Goal: Communication & Community: Answer question/provide support

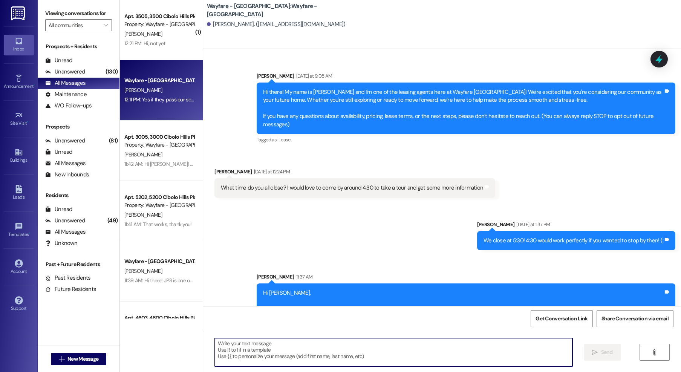
scroll to position [358, 0]
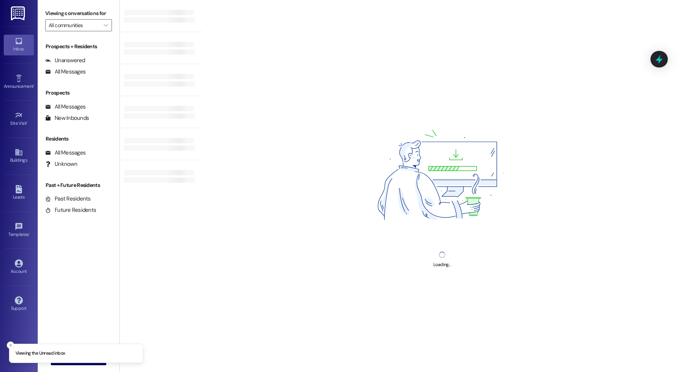
click at [81, 78] on div "Prospects + Residents Unanswered (0) Unanswered: ResiDesk identifies open quest…" at bounding box center [79, 188] width 82 height 298
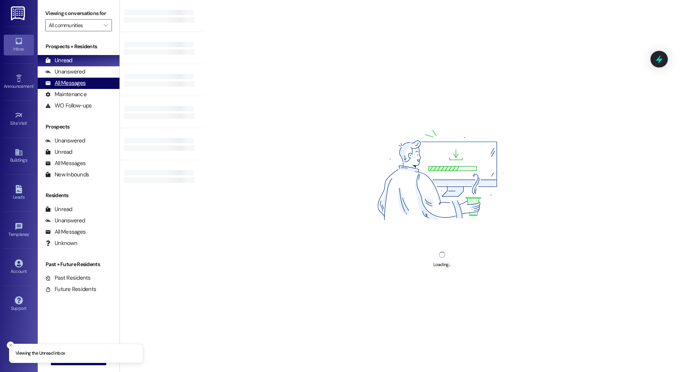
click at [81, 75] on div "Unanswered" at bounding box center [65, 72] width 40 height 8
click at [78, 83] on div "All Messages" at bounding box center [65, 83] width 40 height 8
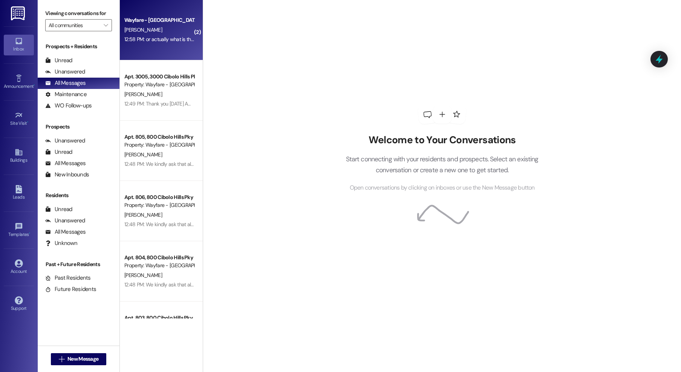
click at [172, 37] on div "12:58 PM: or actually what is the price for both options ? 12:58 PM: or actuall…" at bounding box center [184, 39] width 121 height 7
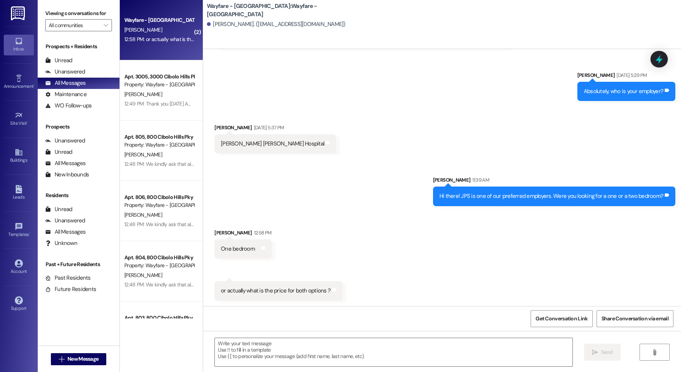
scroll to position [150, 0]
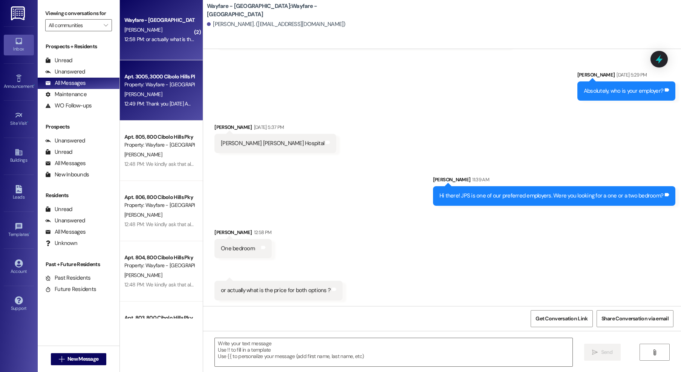
click at [160, 104] on div "12:49 PM: Thank you Yesterday Amazon deliberes my high pressure medications - d…" at bounding box center [314, 103] width 381 height 7
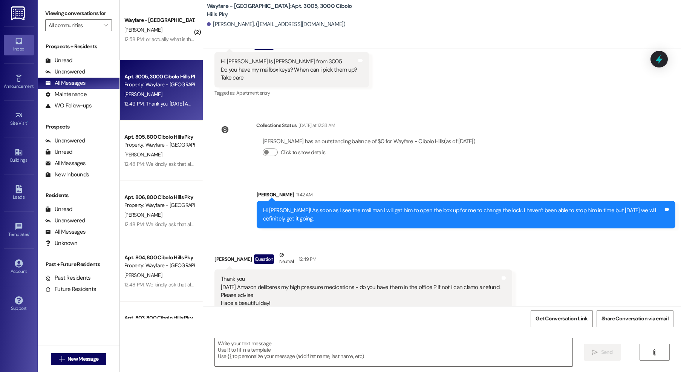
scroll to position [4242, 0]
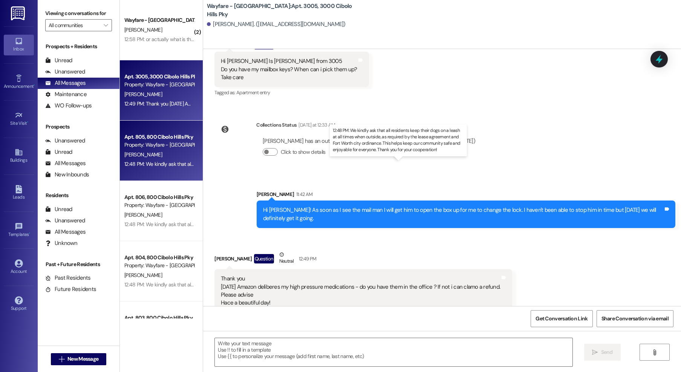
click at [162, 161] on div "12:48 PM: We kindly ask that all residents keep their dogs on a leash at all ti…" at bounding box center [405, 164] width 563 height 7
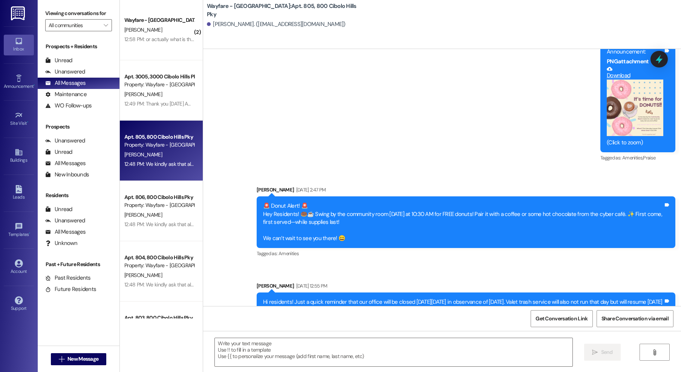
scroll to position [11178, 0]
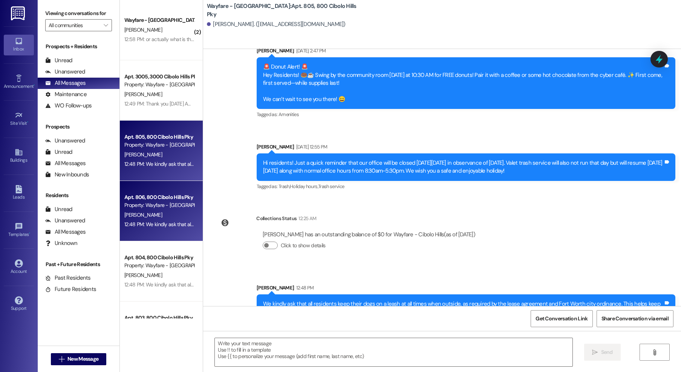
click at [168, 207] on div "Property: Wayfare - [GEOGRAPHIC_DATA]" at bounding box center [159, 205] width 70 height 8
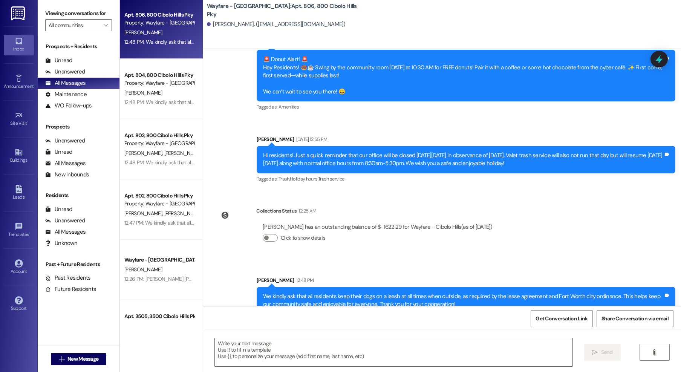
scroll to position [191, 0]
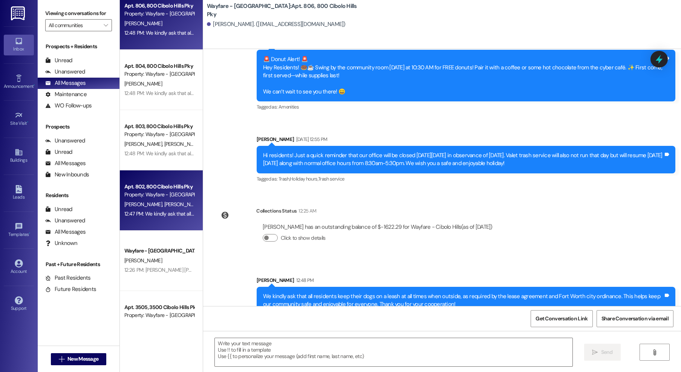
click at [167, 204] on div "J. Nelson J. Nelson Jr" at bounding box center [159, 204] width 71 height 9
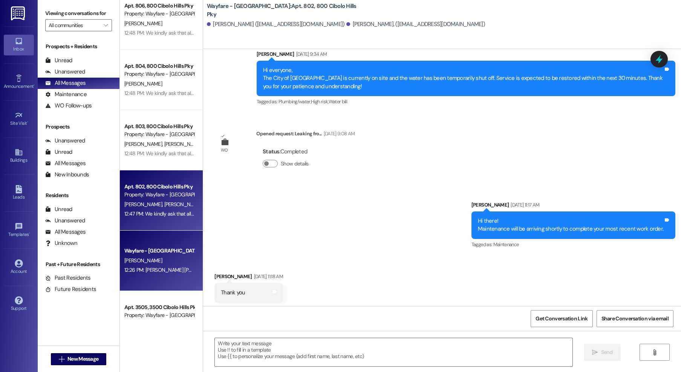
click at [162, 248] on div "Wayfare - [GEOGRAPHIC_DATA]" at bounding box center [159, 251] width 70 height 8
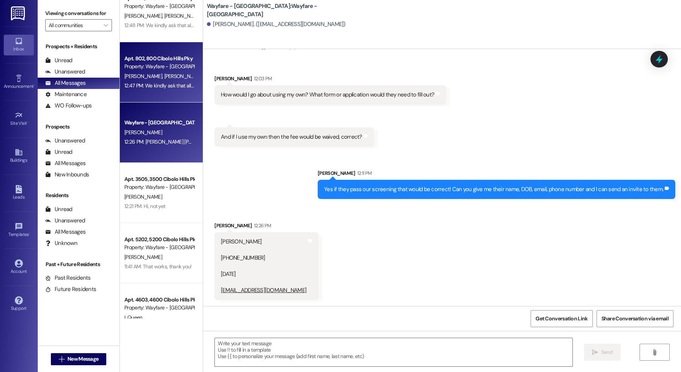
scroll to position [319, 0]
click at [153, 213] on div "Apt. 3505, 3500 Cibolo Hills Pky Property: Wayfare - Cibolo Hills J. Santiago 1…" at bounding box center [161, 194] width 83 height 60
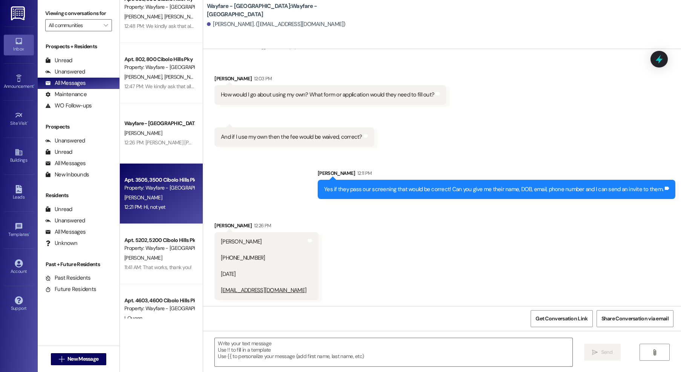
scroll to position [2922, 0]
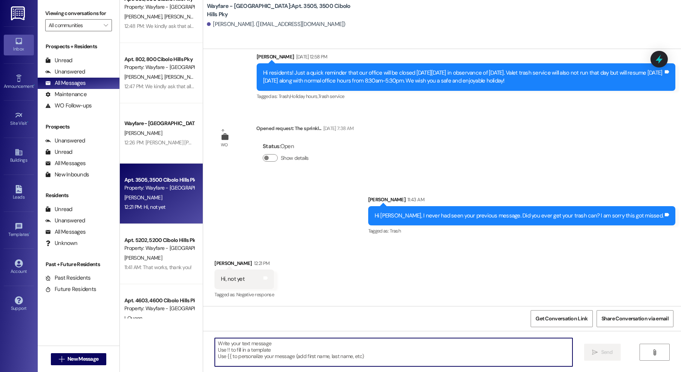
click at [254, 350] on textarea at bounding box center [394, 352] width 358 height 28
type textarea "I will go bring one over to your patio here shortly"
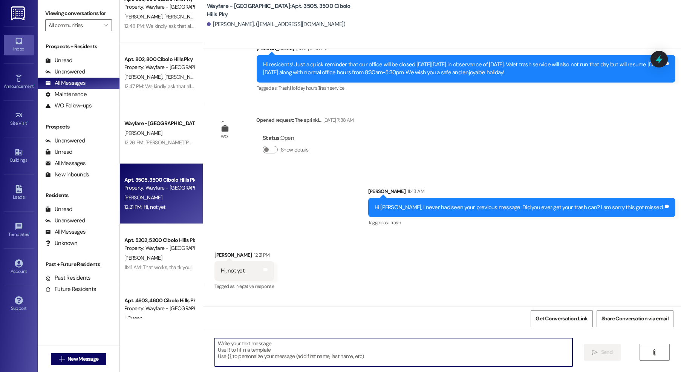
scroll to position [2921, 0]
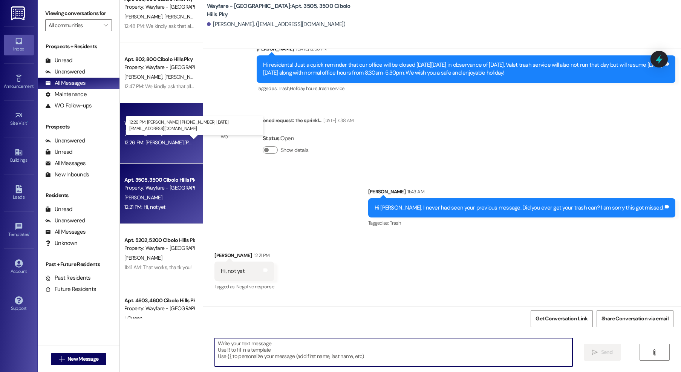
click at [140, 141] on div "12:26 PM: Cynthia Bills (972) 743-8078 09/12/1952 Cbills@prodigy.net 12:26 PM: …" at bounding box center [222, 142] width 196 height 7
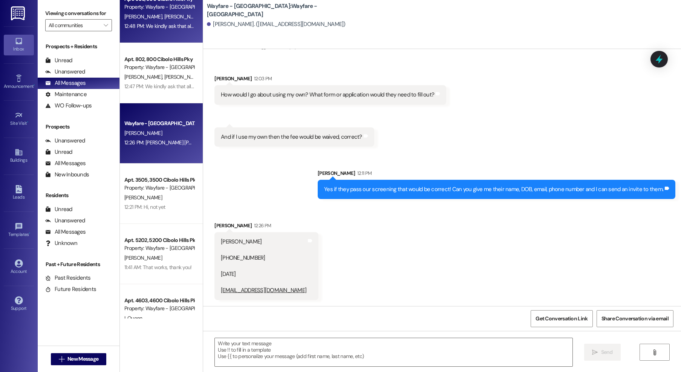
scroll to position [459, 0]
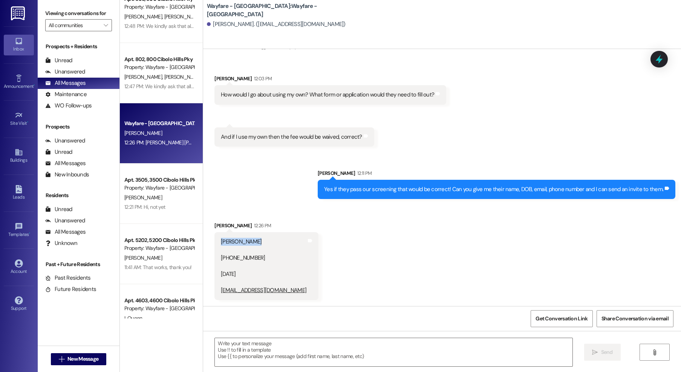
drag, startPoint x: 244, startPoint y: 243, endPoint x: 213, endPoint y: 243, distance: 31.7
click at [214, 243] on div "Cynthia Bills (972) 743-8078 09/12/1952 Cbills@prodigy.net Tags and notes" at bounding box center [266, 266] width 104 height 68
copy div "Cynthia Bills"
drag, startPoint x: 262, startPoint y: 294, endPoint x: 214, endPoint y: 293, distance: 48.2
click at [214, 293] on div "Cynthia Bills (972) 743-8078 09/12/1952 Cbills@prodigy.net Tags and notes" at bounding box center [266, 266] width 104 height 68
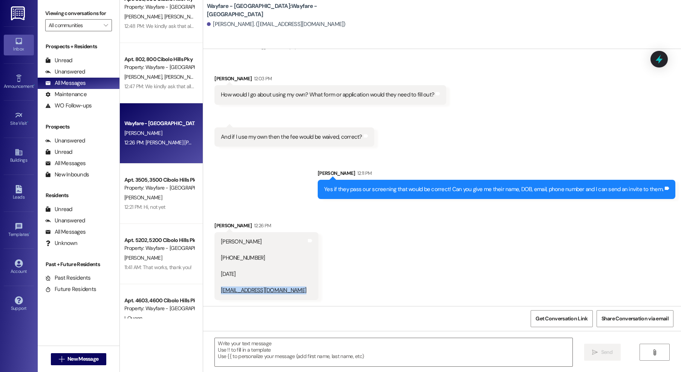
copy div "Cbills@prodigy.net Tags and notes"
drag, startPoint x: 251, startPoint y: 258, endPoint x: 214, endPoint y: 258, distance: 36.9
click at [220, 258] on div "Cynthia Bills (972) 743-8078 09/12/1952 Cbills@prodigy.net" at bounding box center [263, 266] width 87 height 57
copy div "(972) 743-8078"
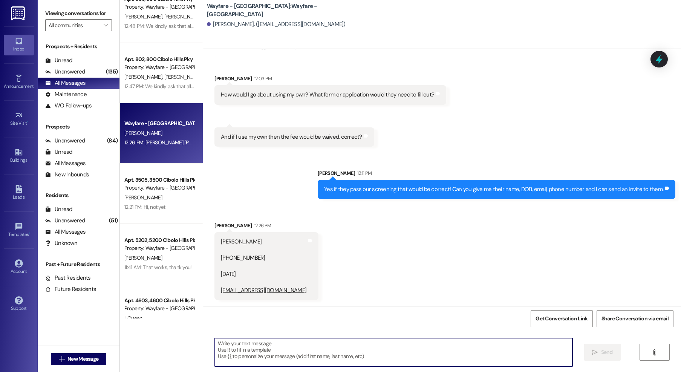
click at [277, 350] on textarea at bounding box center [394, 352] width 358 height 28
type textarea "S"
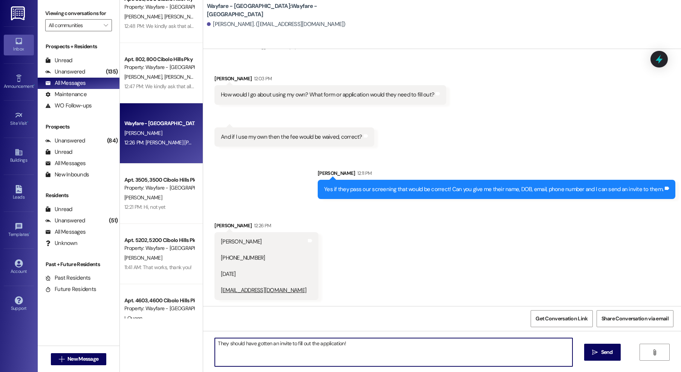
type textarea "They should have gotten an invite to fill out the application!"
type textarea "Possibly in the email it should pop up"
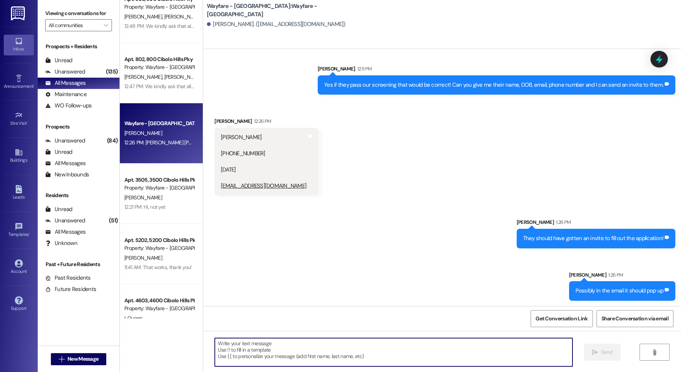
scroll to position [564, 0]
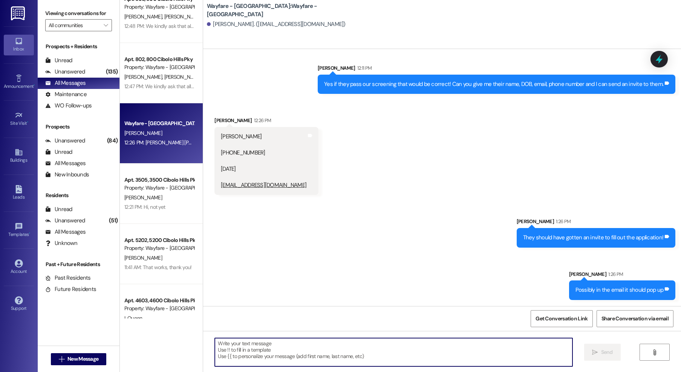
click at [506, 357] on textarea at bounding box center [394, 352] width 358 height 28
type textarea "It should look something like this:"
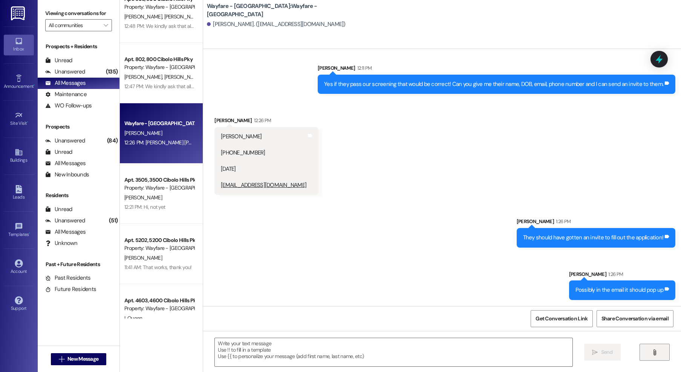
click at [642, 352] on button "" at bounding box center [655, 352] width 30 height 17
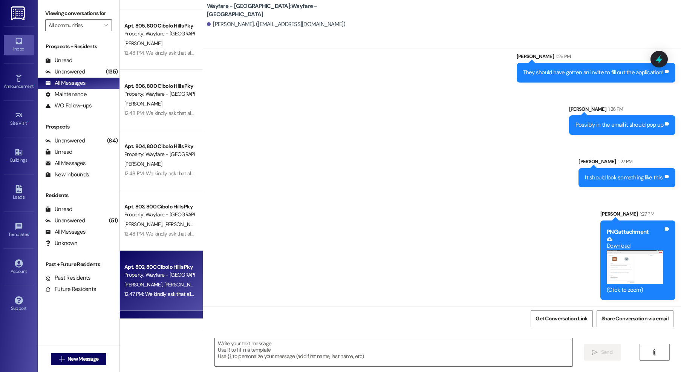
scroll to position [0, 0]
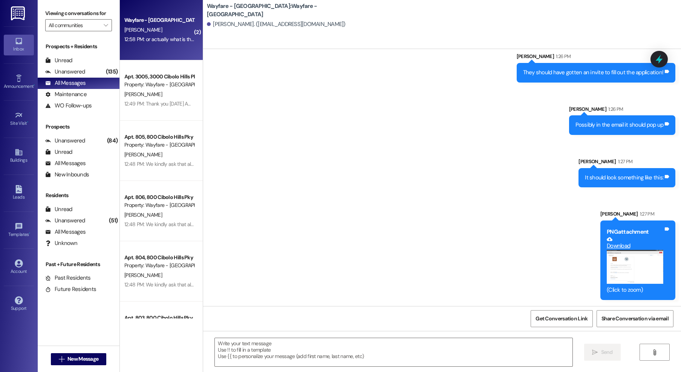
click at [140, 38] on div "12:58 PM: or actually what is the price for both options ? 12:58 PM: or actuall…" at bounding box center [184, 39] width 121 height 7
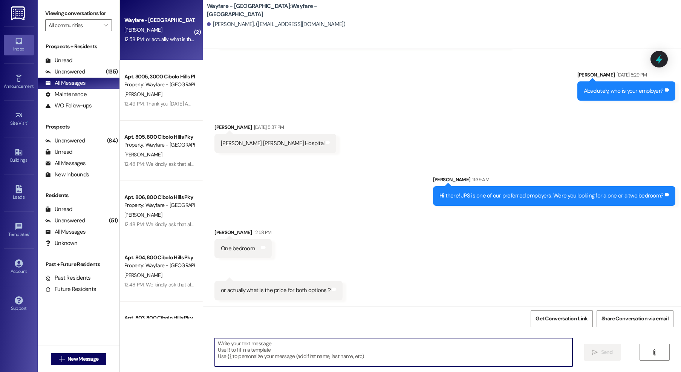
click at [281, 352] on textarea at bounding box center [394, 352] width 358 height 28
click at [314, 367] on div " Send " at bounding box center [442, 359] width 478 height 57
click at [283, 344] on textarea at bounding box center [394, 352] width 358 height 28
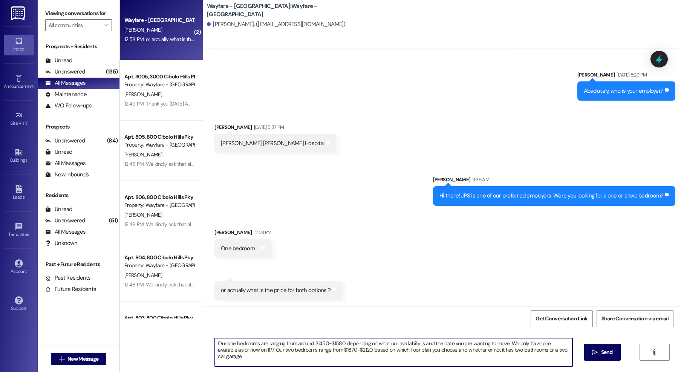
type textarea "Our one bedrooms are ranging from around $1450-$1580 depending on what our avai…"
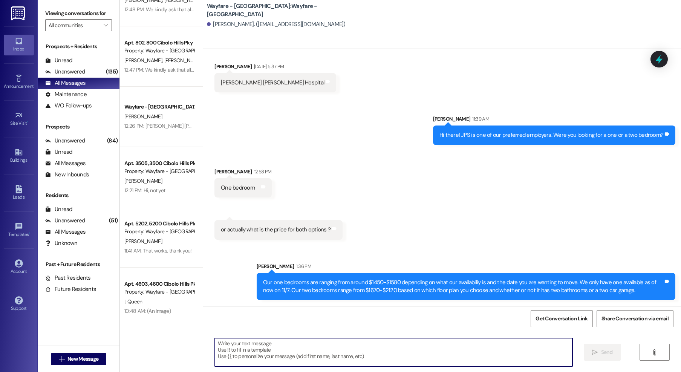
scroll to position [336, 0]
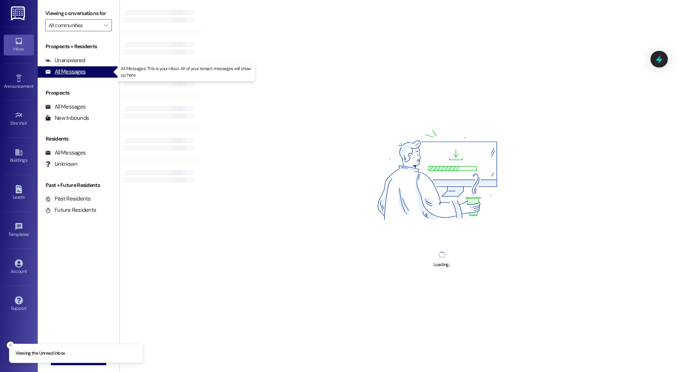
click at [67, 73] on div "All Messages" at bounding box center [65, 72] width 40 height 8
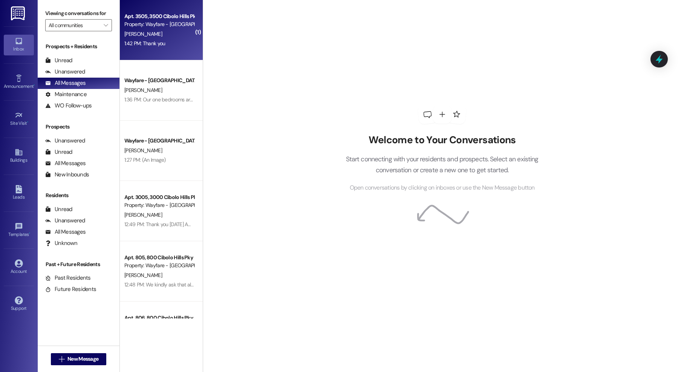
click at [172, 33] on div "[PERSON_NAME]" at bounding box center [159, 33] width 71 height 9
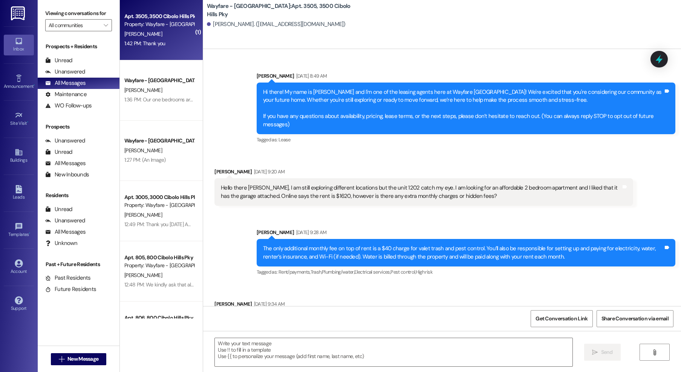
scroll to position [3038, 0]
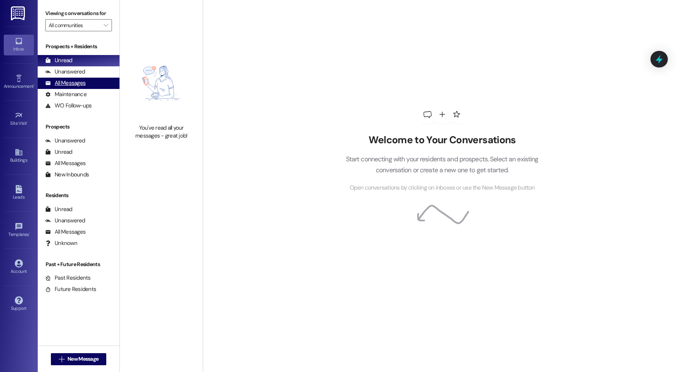
click at [73, 82] on div "All Messages" at bounding box center [65, 83] width 40 height 8
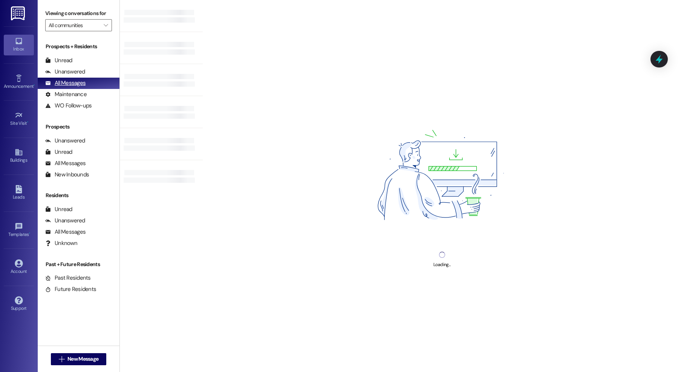
click at [69, 87] on div "All Messages (undefined)" at bounding box center [79, 83] width 82 height 11
click at [75, 72] on div "Unanswered" at bounding box center [65, 72] width 40 height 8
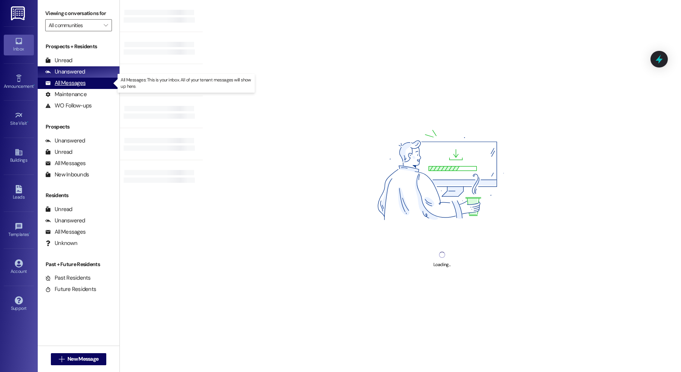
click at [73, 86] on div "All Messages" at bounding box center [65, 83] width 40 height 8
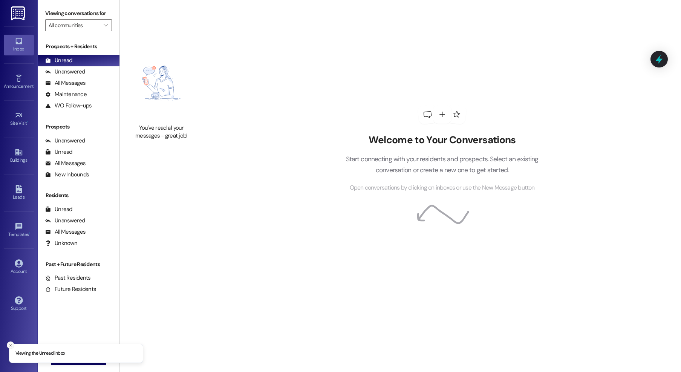
click at [12, 345] on icon "Close toast" at bounding box center [10, 345] width 5 height 5
click at [59, 357] on icon "" at bounding box center [62, 359] width 6 height 6
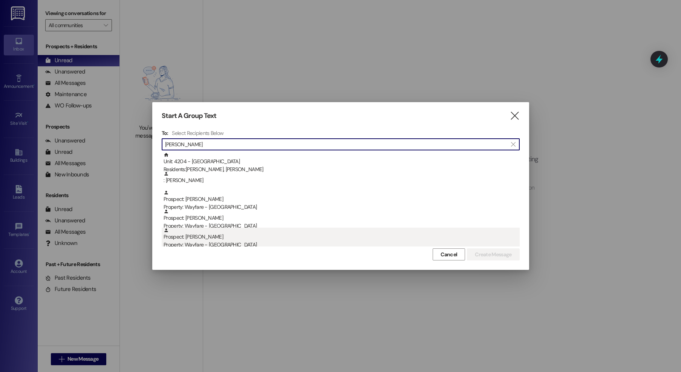
type input "[PERSON_NAME]"
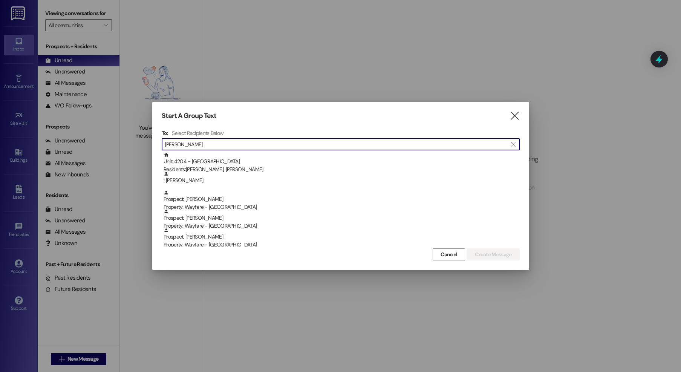
drag, startPoint x: 187, startPoint y: 239, endPoint x: 427, endPoint y: 243, distance: 240.5
click at [187, 238] on div "Prospect: [PERSON_NAME] Property: Wayfare - [GEOGRAPHIC_DATA]" at bounding box center [342, 238] width 356 height 21
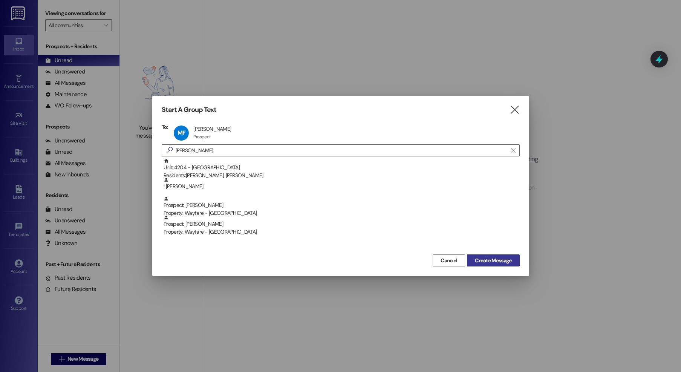
click at [481, 263] on span "Create Message" at bounding box center [493, 261] width 37 height 8
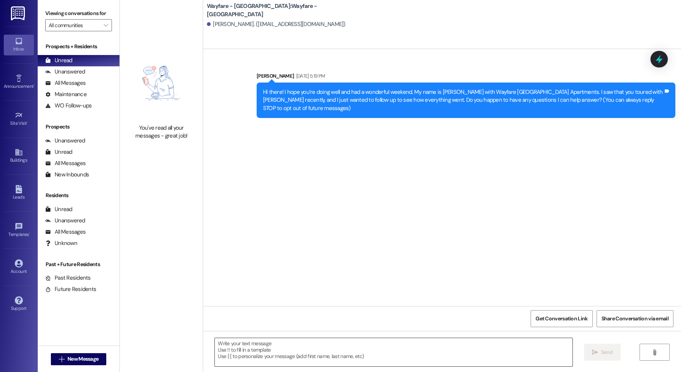
click at [407, 364] on textarea at bounding box center [394, 352] width 358 height 28
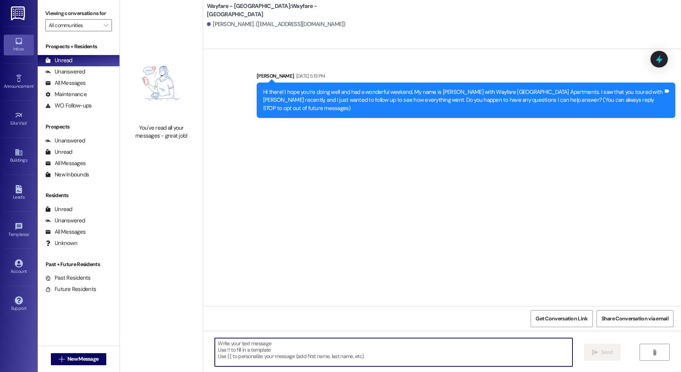
click at [407, 364] on textarea at bounding box center [394, 352] width 358 height 28
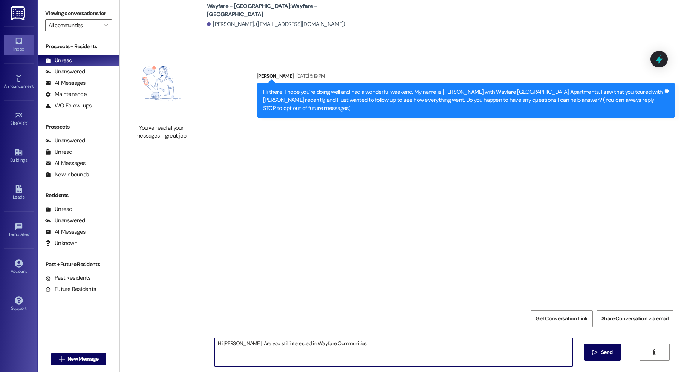
type textarea "Hi [PERSON_NAME]! Are you still interested in Wayfare Communities?"
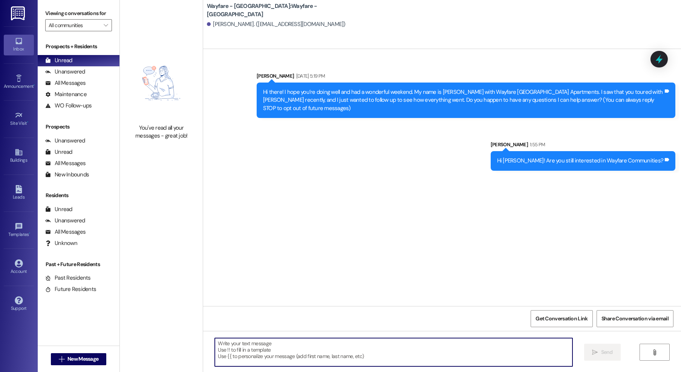
click at [586, 157] on div "Hi [PERSON_NAME]! Are you still interested in Wayfare Communities?" at bounding box center [580, 161] width 167 height 8
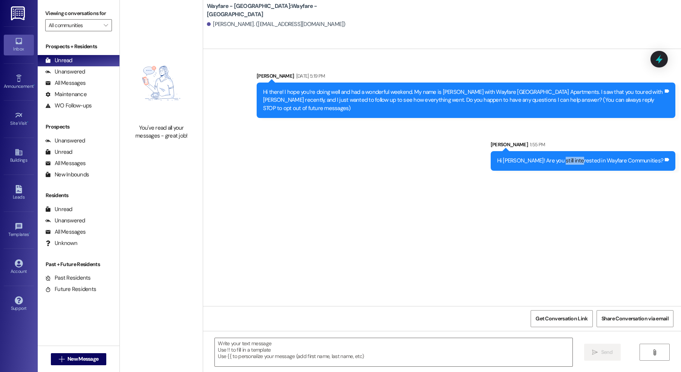
click at [586, 157] on div "Hi [PERSON_NAME]! Are you still interested in Wayfare Communities?" at bounding box center [580, 161] width 167 height 8
copy div "Hi [PERSON_NAME]! Are you still interested in Wayfare Communities? Tags and not…"
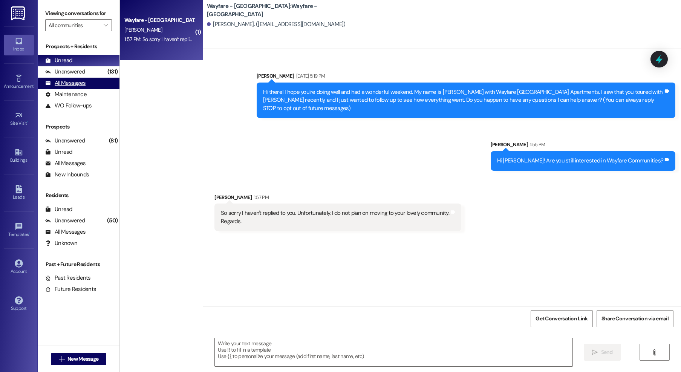
click at [92, 88] on div "All Messages (undefined)" at bounding box center [79, 83] width 82 height 11
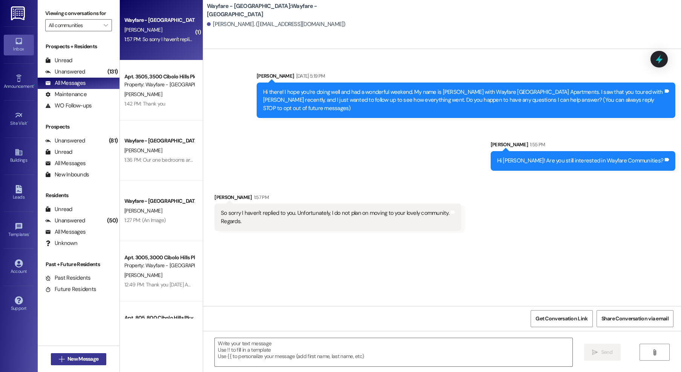
click at [67, 358] on span "New Message" at bounding box center [82, 359] width 31 height 8
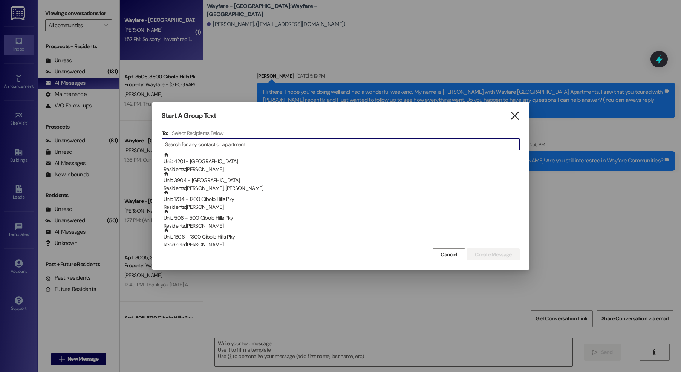
click at [513, 115] on icon "" at bounding box center [515, 116] width 10 height 8
